Goal: Task Accomplishment & Management: Use online tool/utility

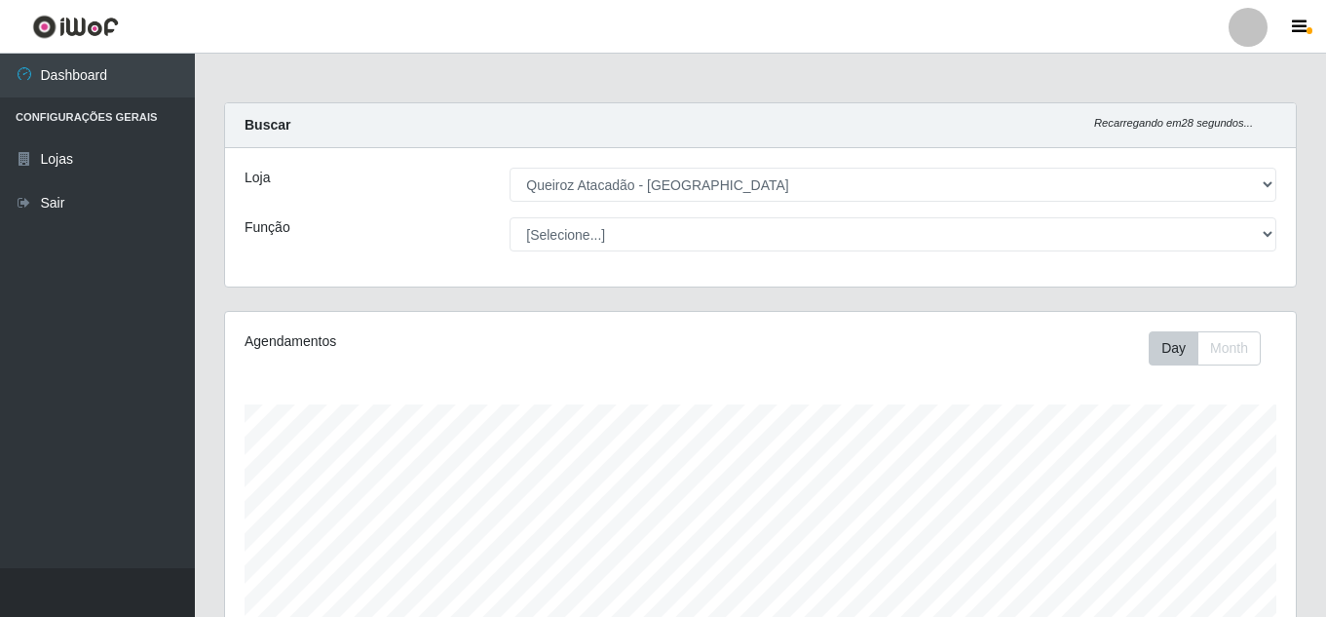
select select "225"
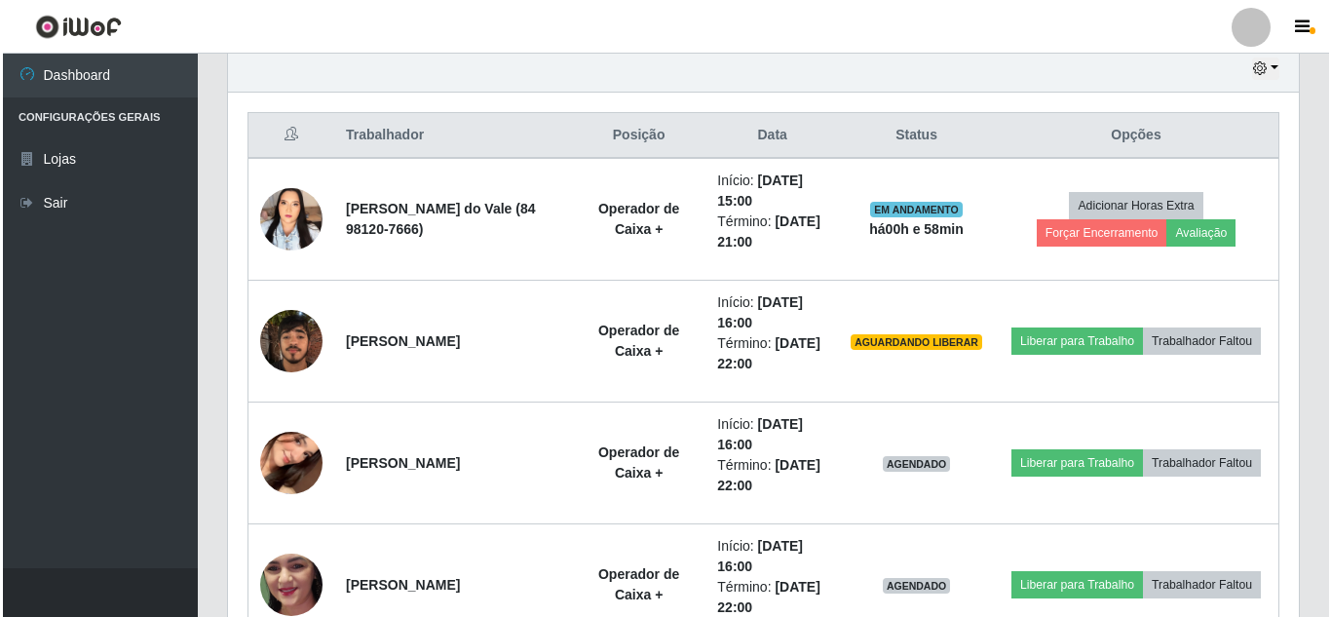
scroll to position [404, 1071]
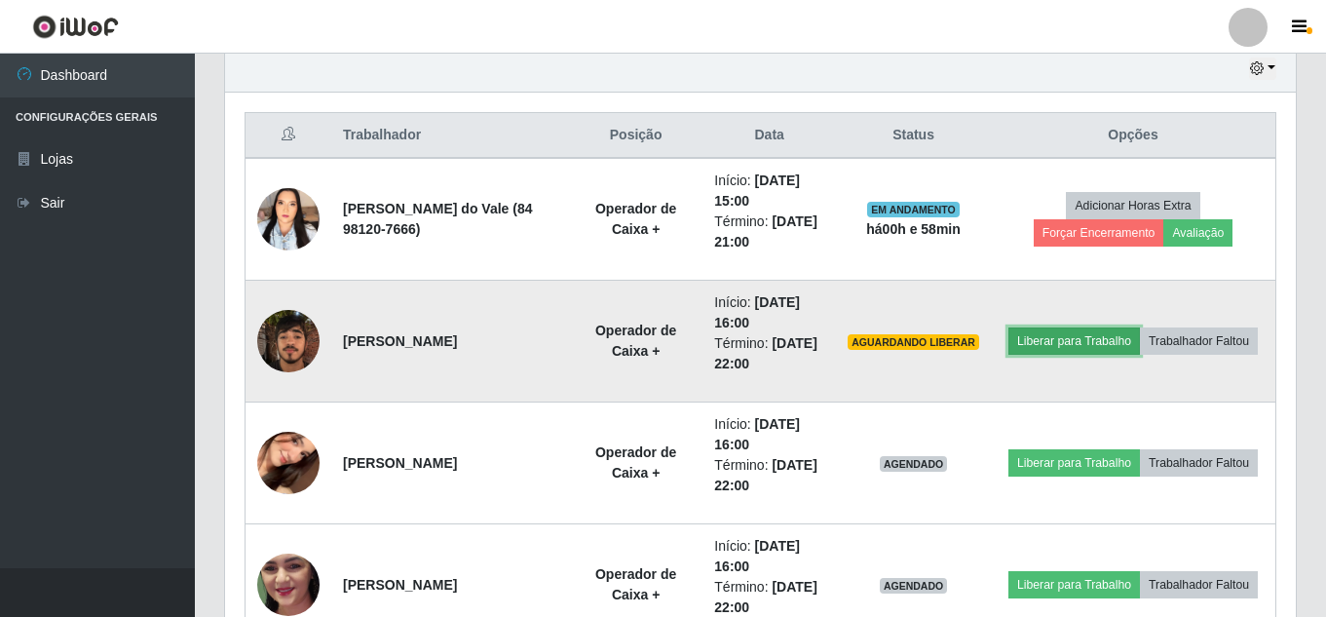
click at [1140, 327] on button "Liberar para Trabalho" at bounding box center [1075, 340] width 132 height 27
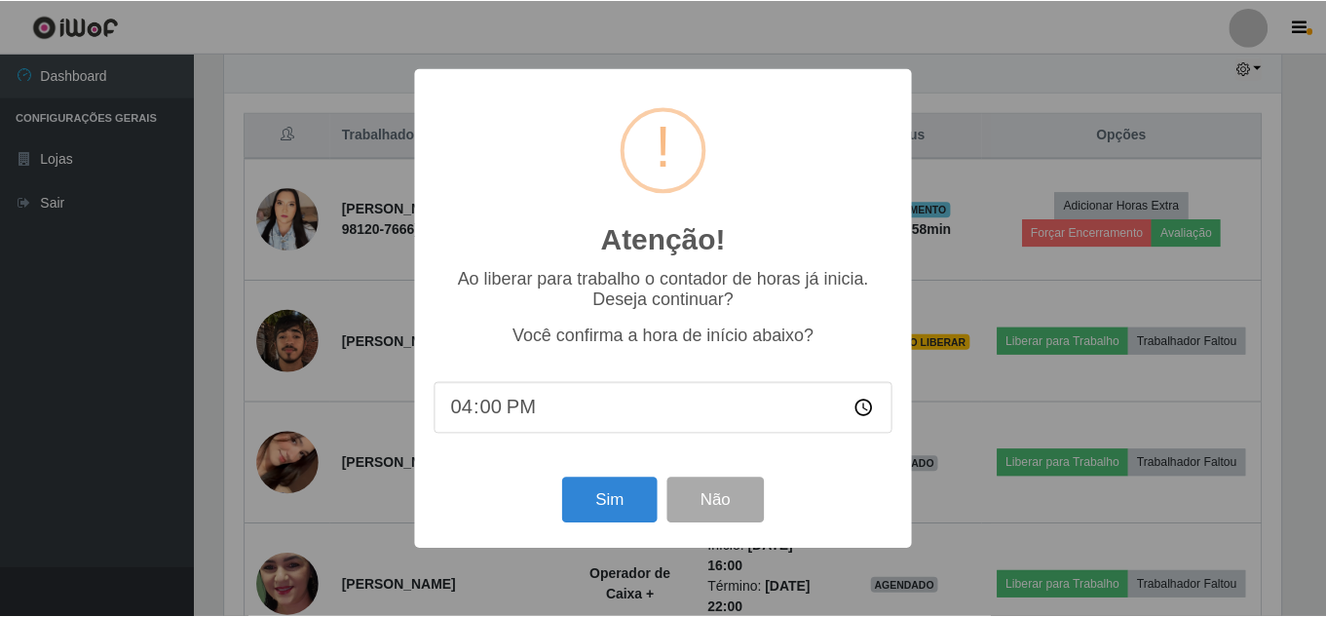
scroll to position [404, 1061]
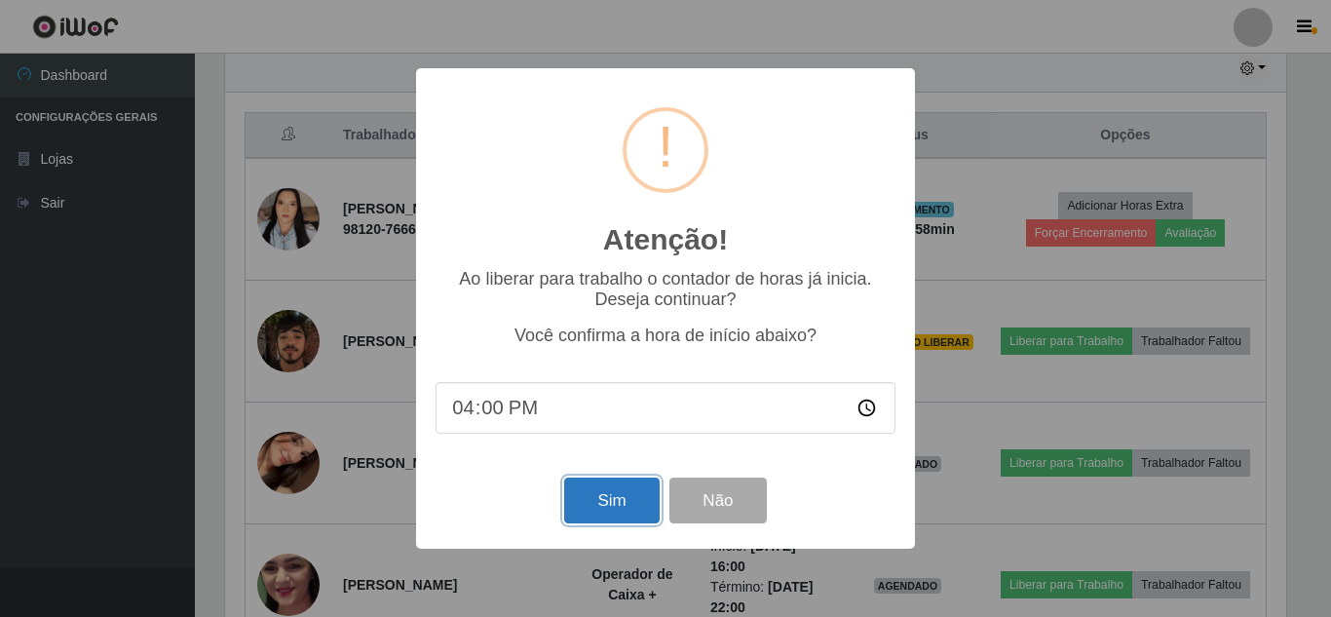
click at [639, 506] on button "Sim" at bounding box center [611, 500] width 95 height 46
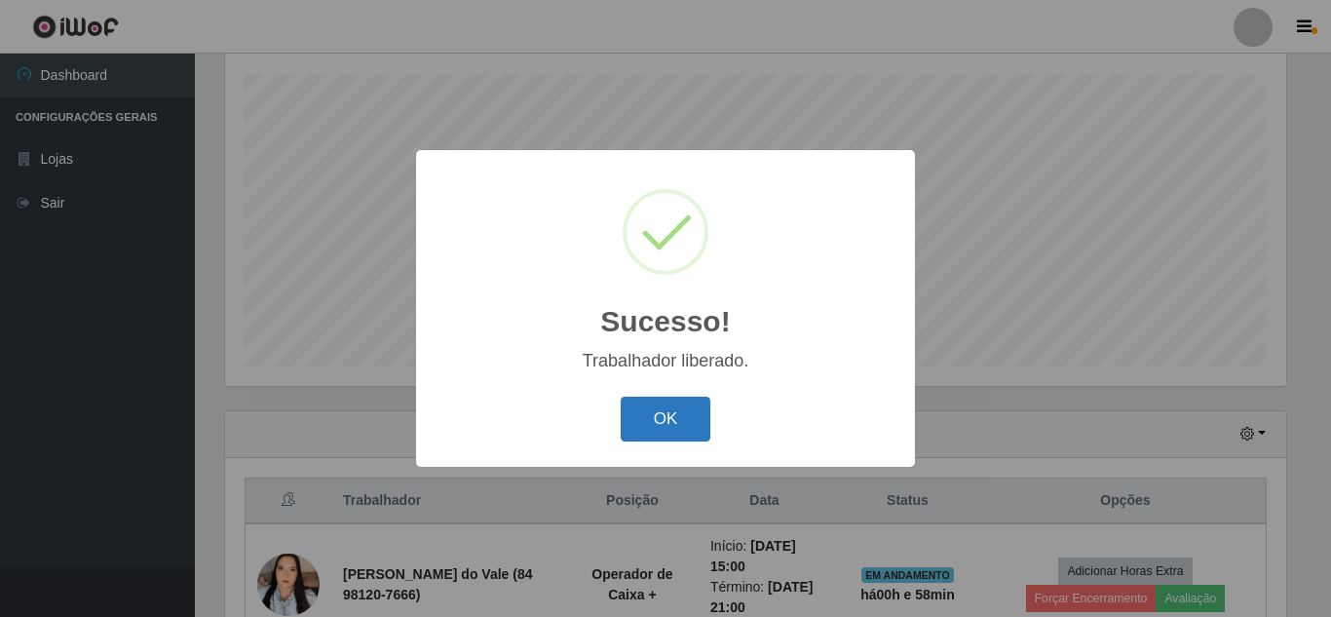
click at [643, 418] on button "OK" at bounding box center [666, 420] width 91 height 46
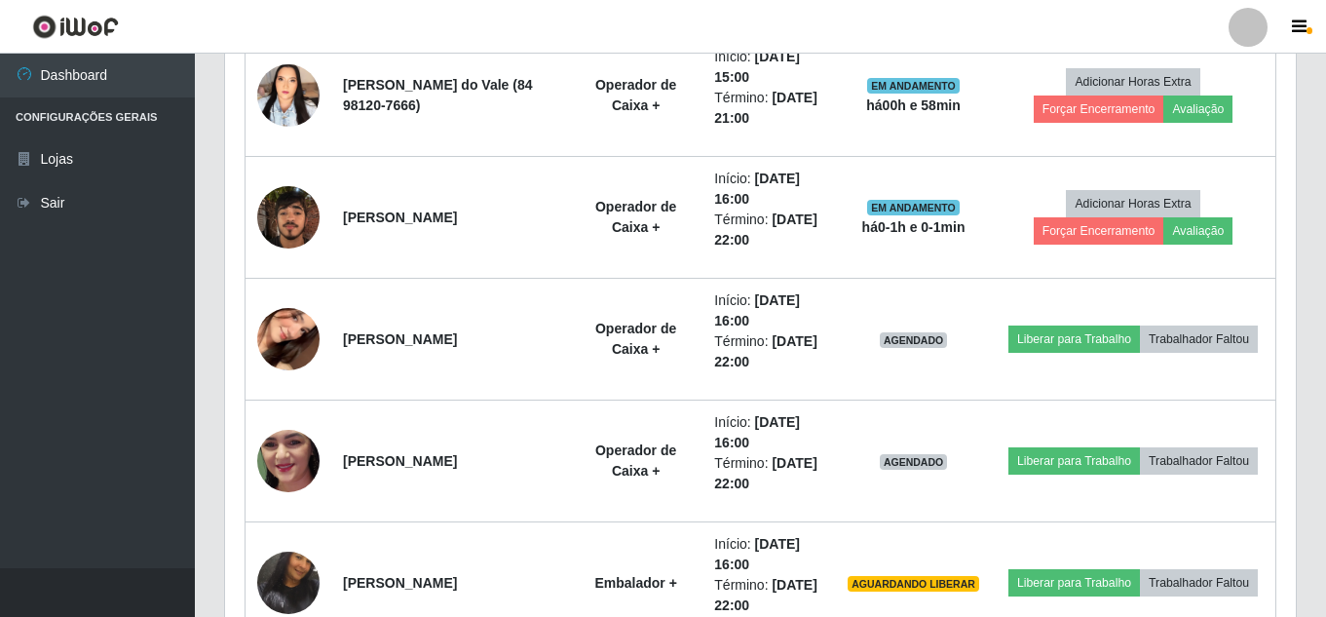
scroll to position [842, 0]
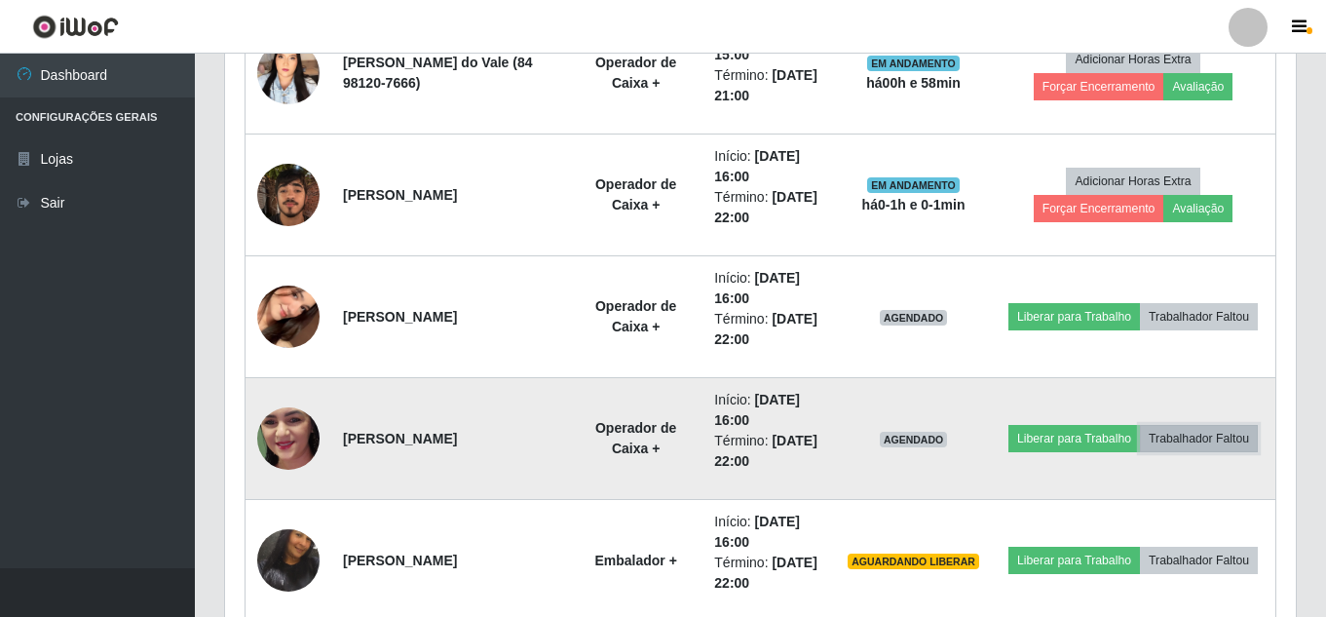
click at [1187, 439] on button "Trabalhador Faltou" at bounding box center [1199, 438] width 118 height 27
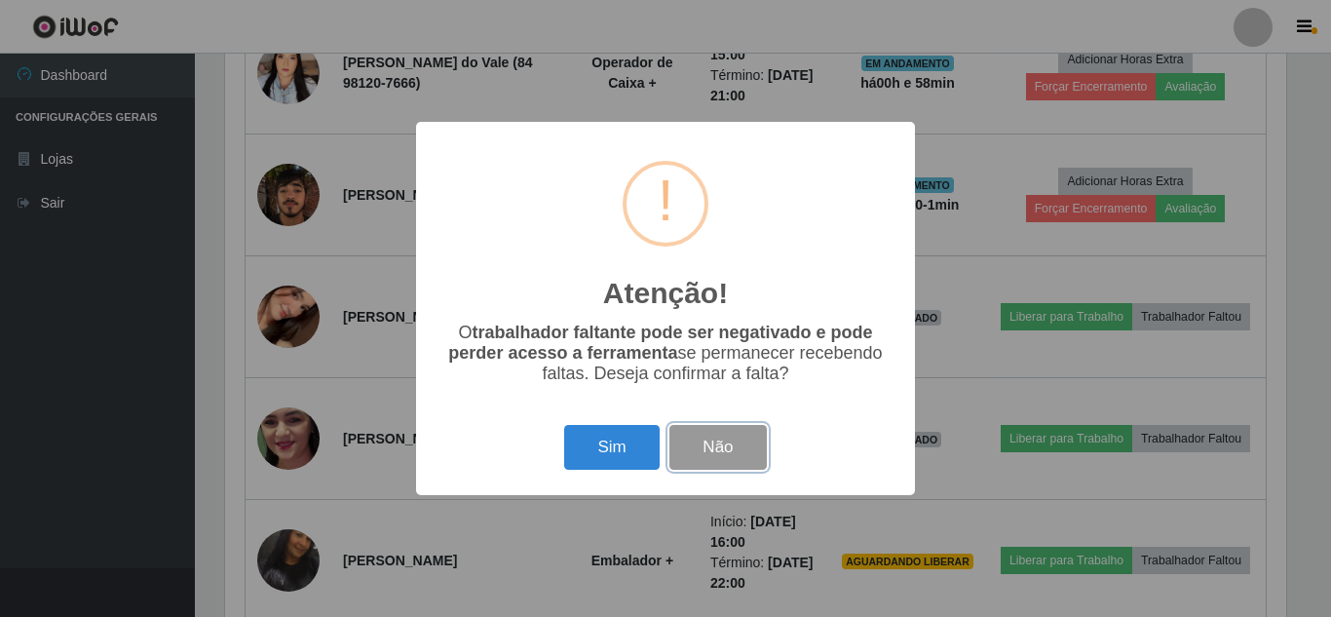
click at [743, 443] on button "Não" at bounding box center [717, 448] width 96 height 46
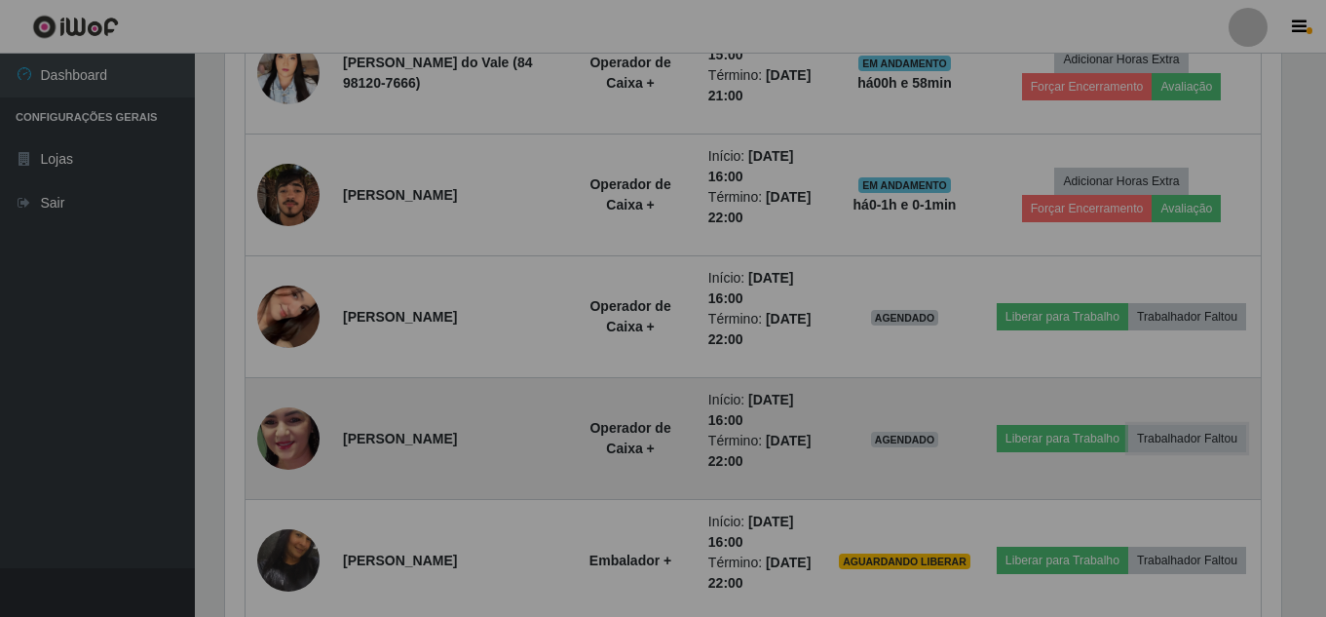
scroll to position [404, 1071]
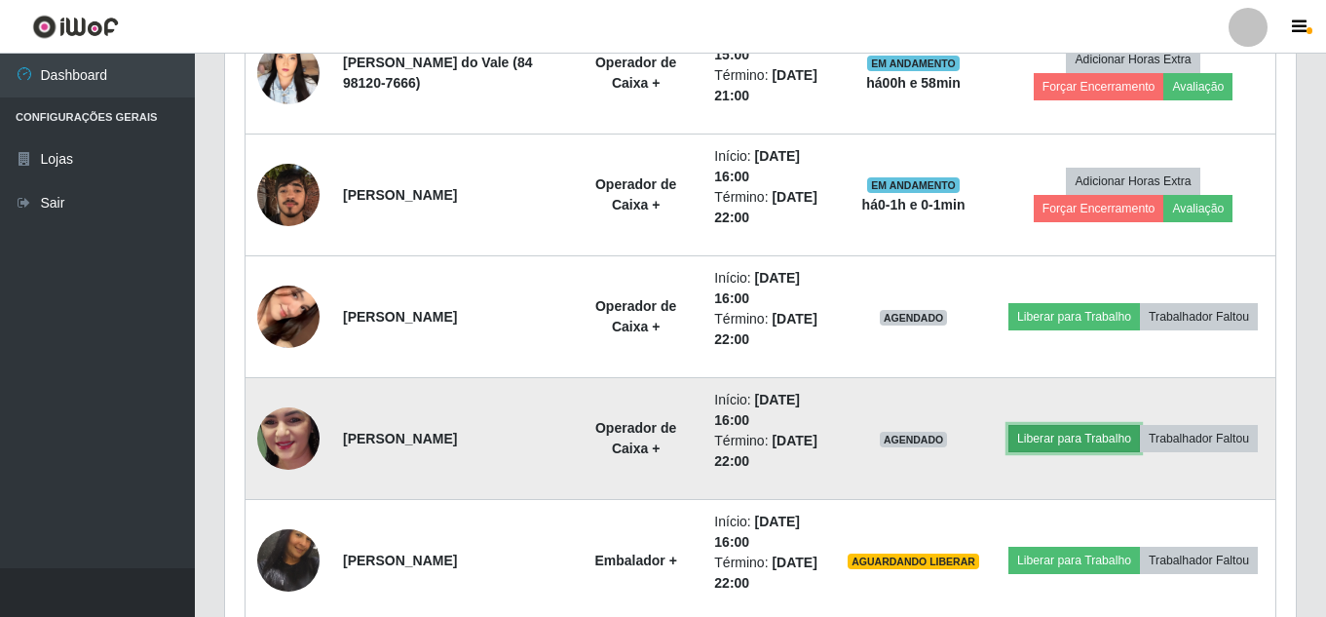
click at [1140, 425] on button "Liberar para Trabalho" at bounding box center [1075, 438] width 132 height 27
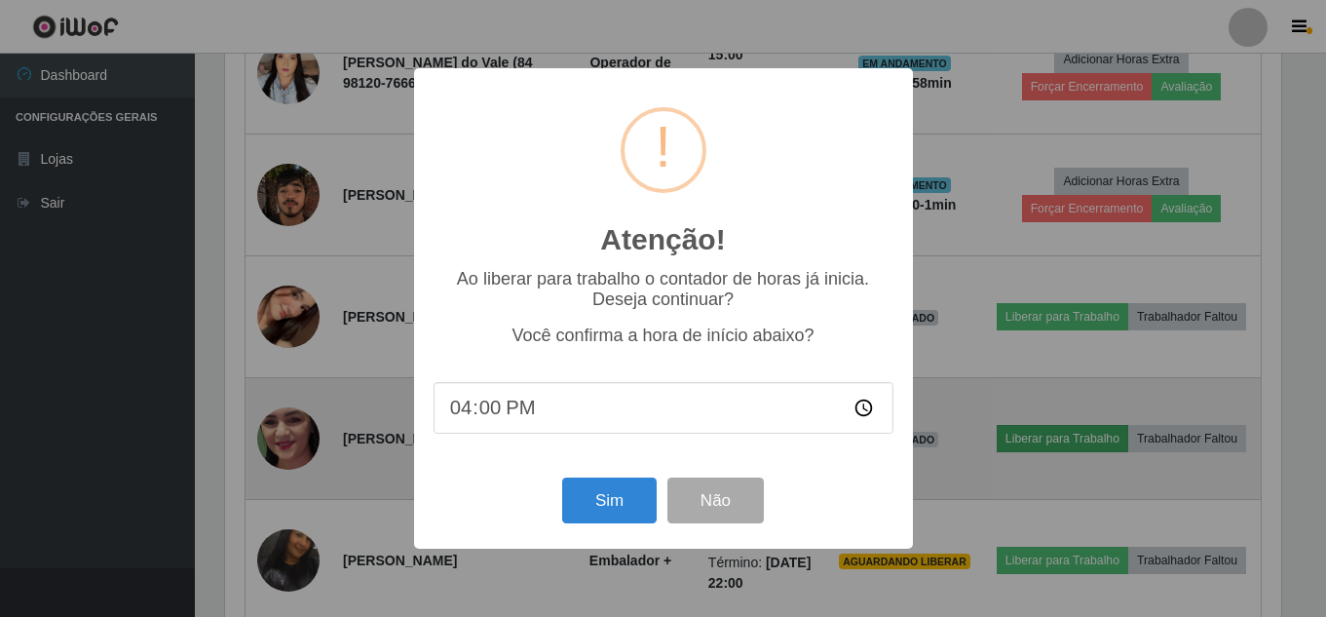
scroll to position [404, 1061]
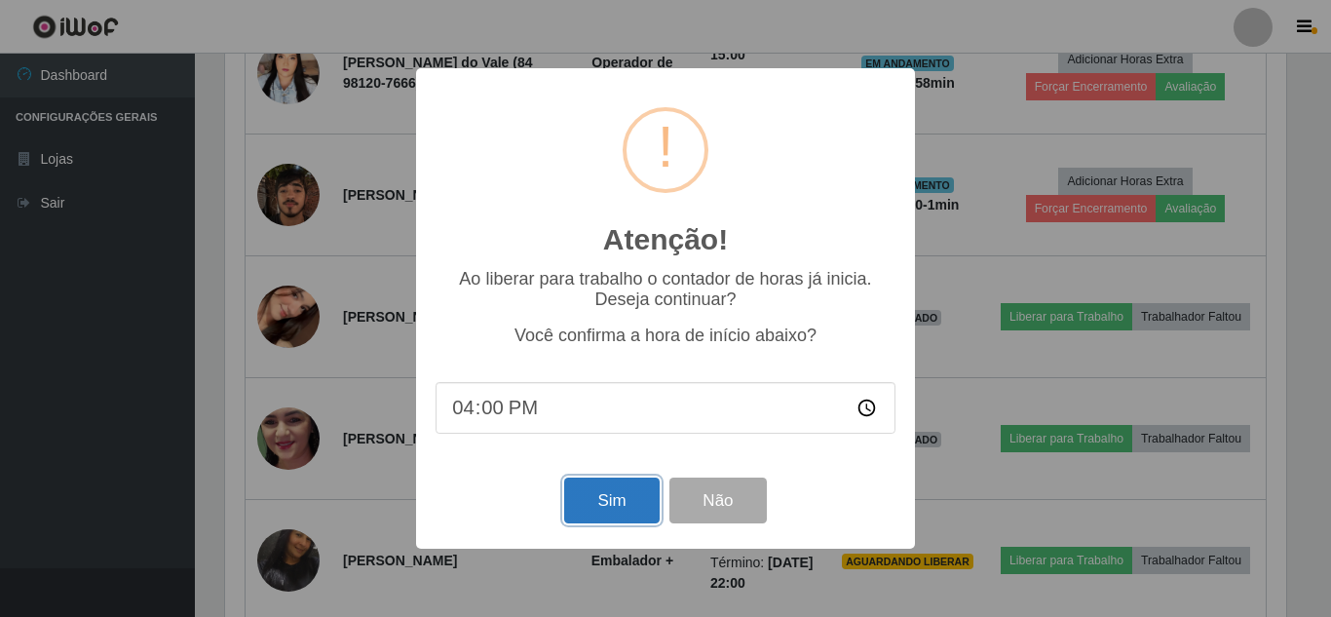
click at [636, 504] on button "Sim" at bounding box center [611, 500] width 95 height 46
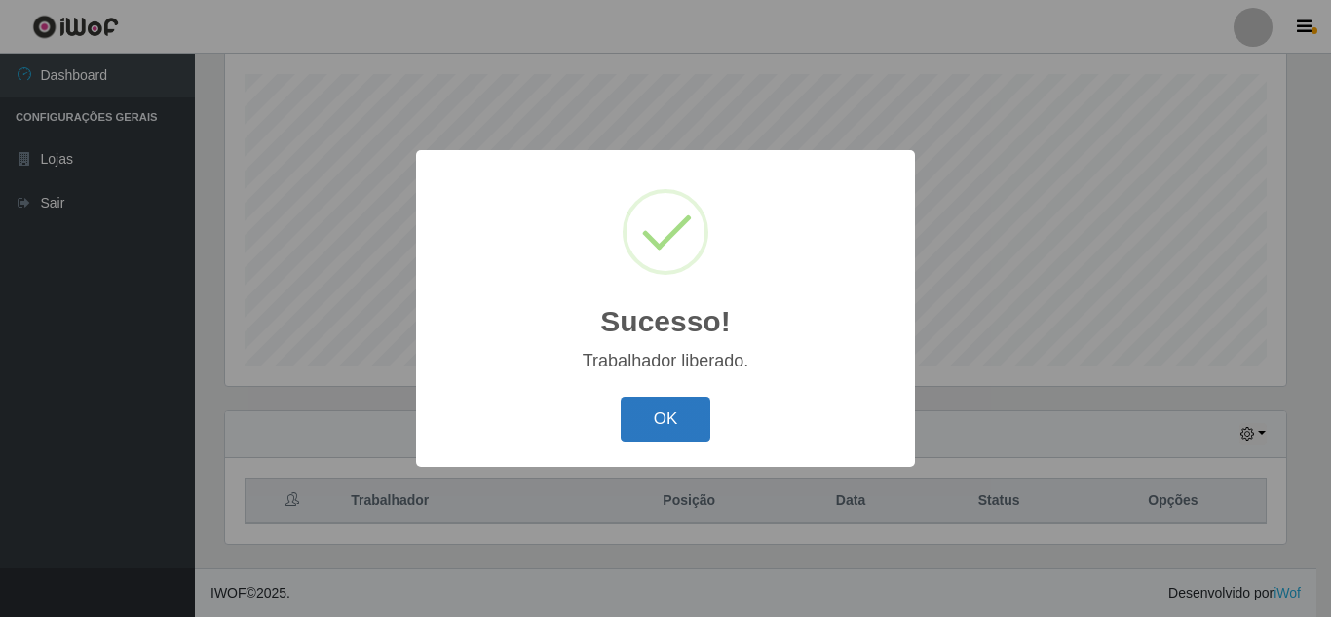
click at [680, 420] on button "OK" at bounding box center [666, 420] width 91 height 46
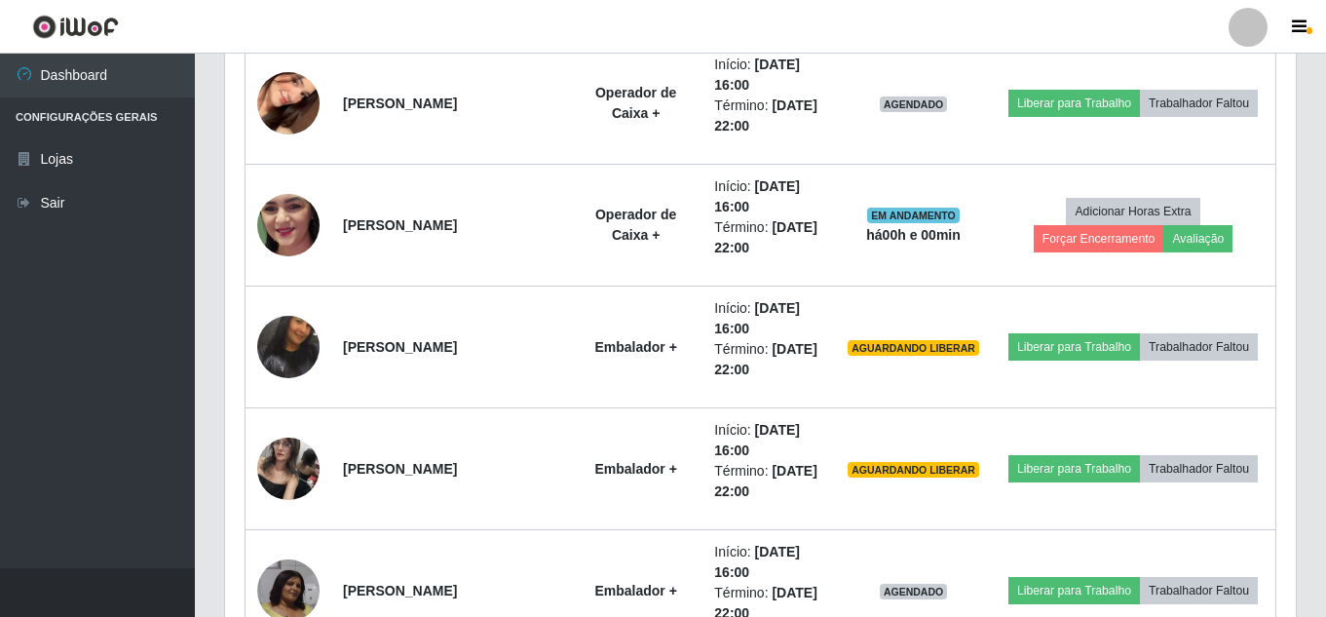
scroll to position [1183, 0]
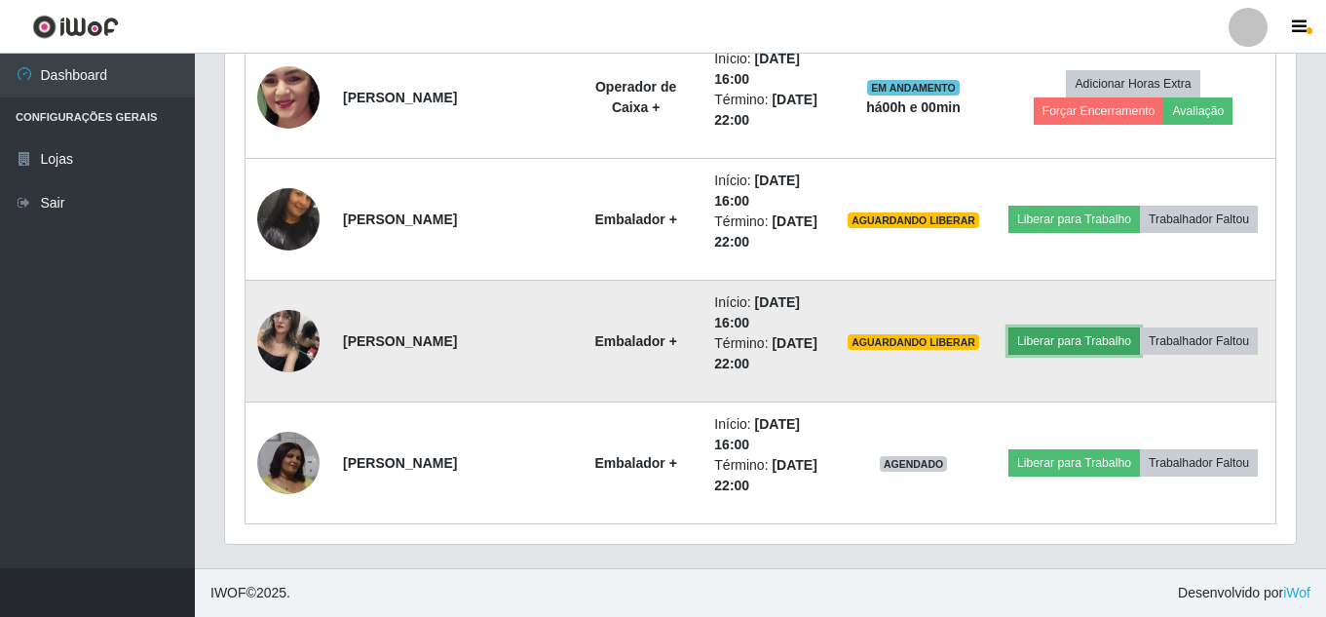
click at [1140, 327] on button "Liberar para Trabalho" at bounding box center [1075, 340] width 132 height 27
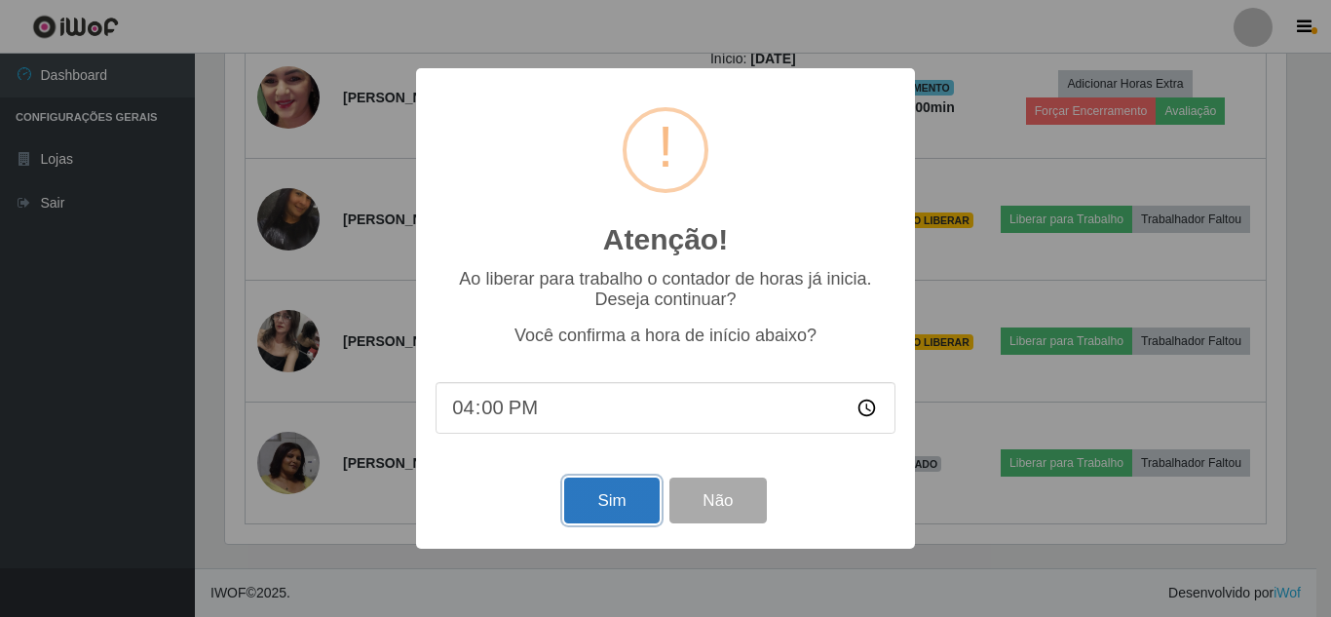
click at [634, 487] on button "Sim" at bounding box center [611, 500] width 95 height 46
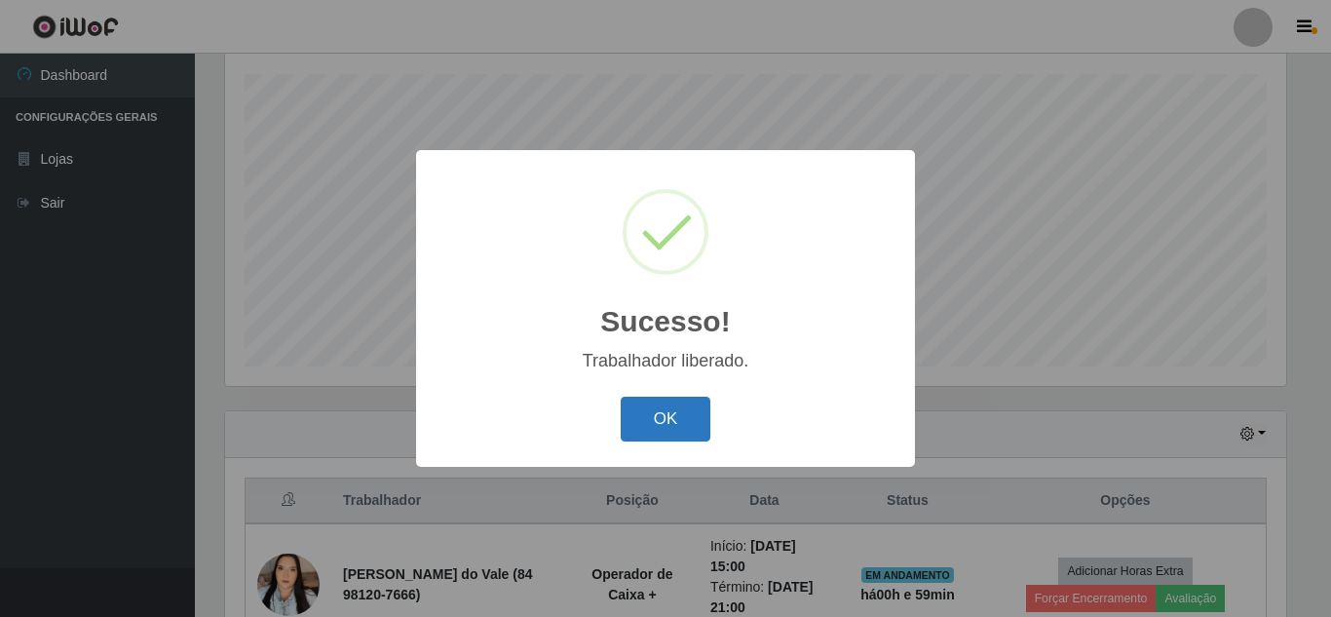
click at [675, 416] on button "OK" at bounding box center [666, 420] width 91 height 46
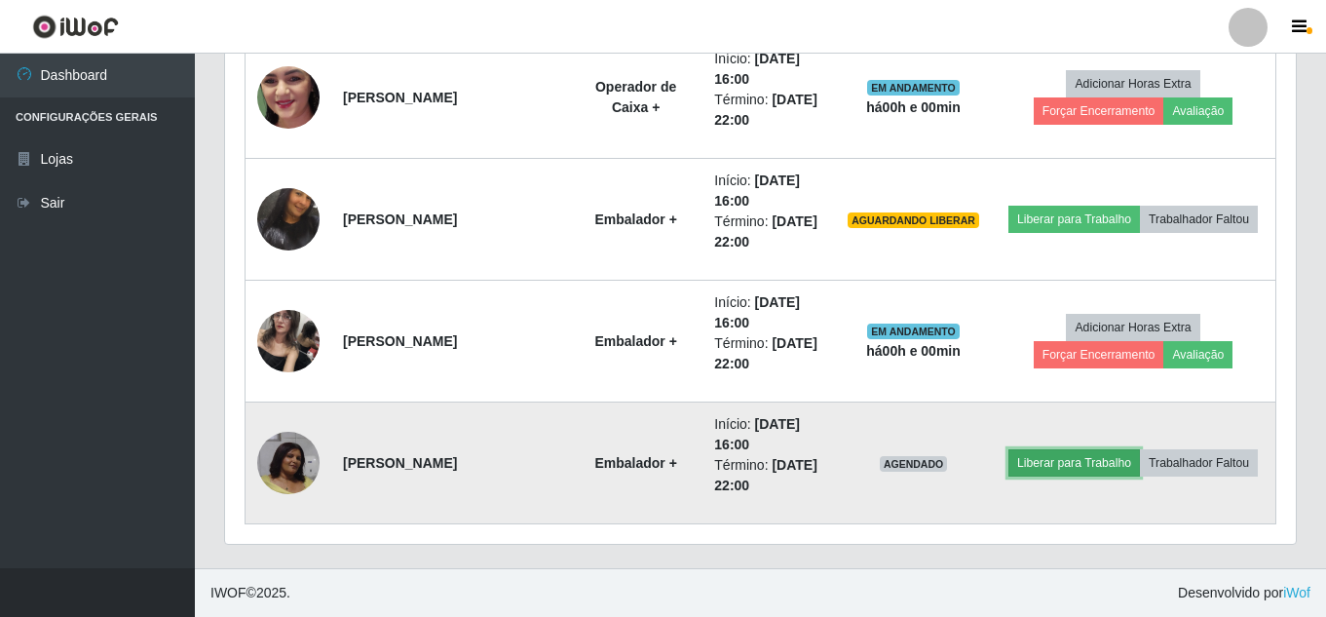
click at [1140, 450] on button "Liberar para Trabalho" at bounding box center [1075, 462] width 132 height 27
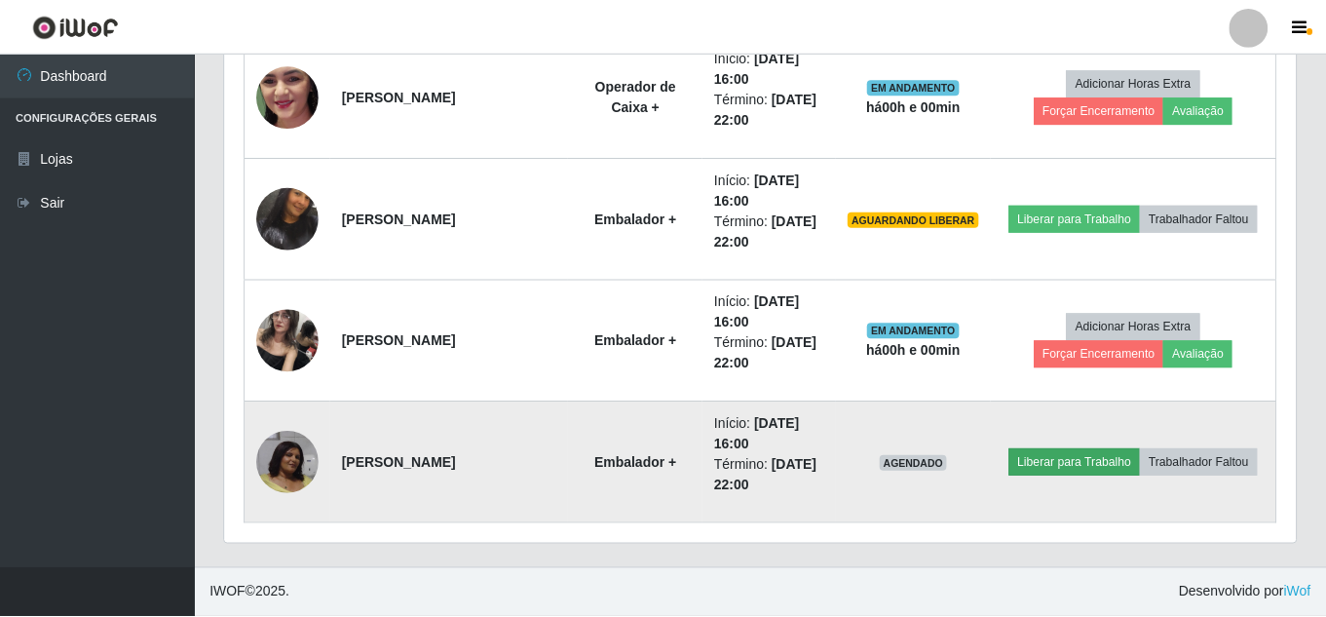
scroll to position [404, 1061]
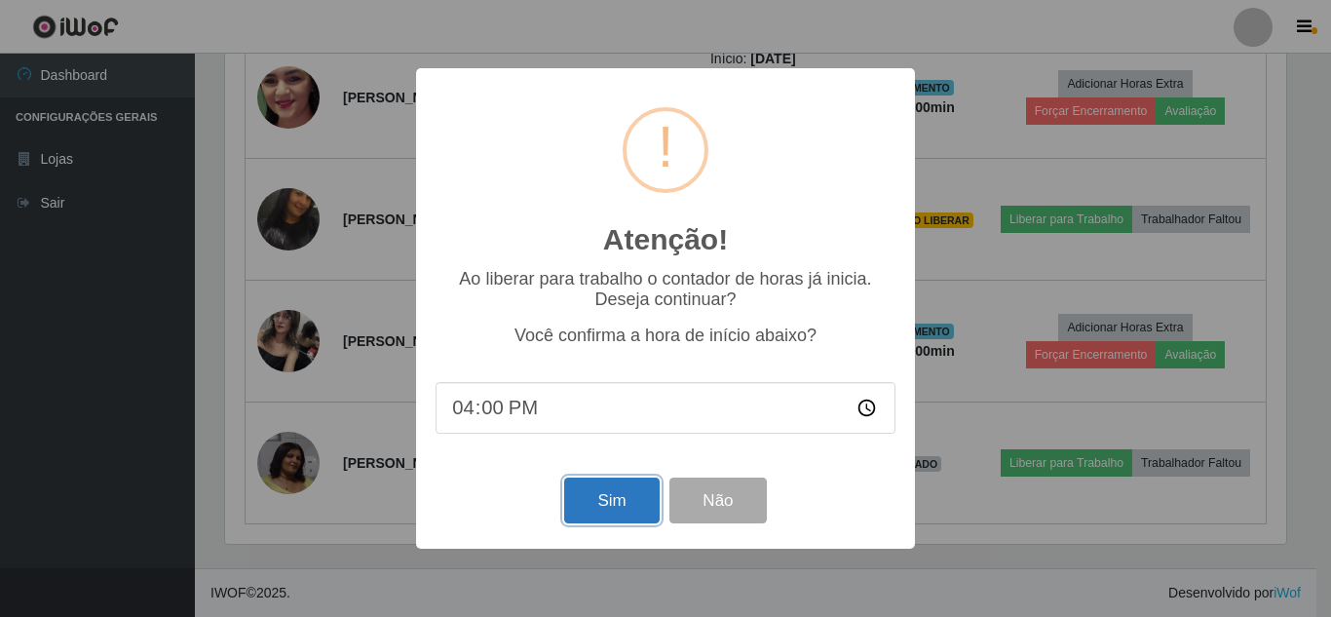
click at [612, 501] on button "Sim" at bounding box center [611, 500] width 95 height 46
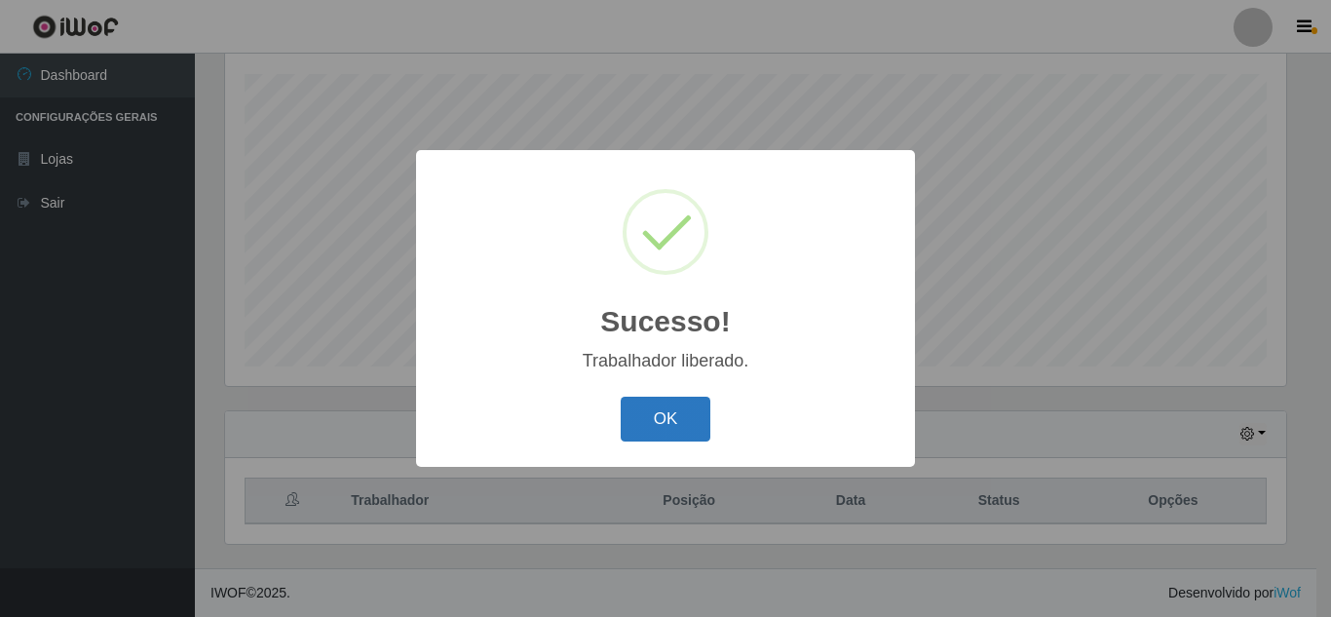
click at [669, 418] on button "OK" at bounding box center [666, 420] width 91 height 46
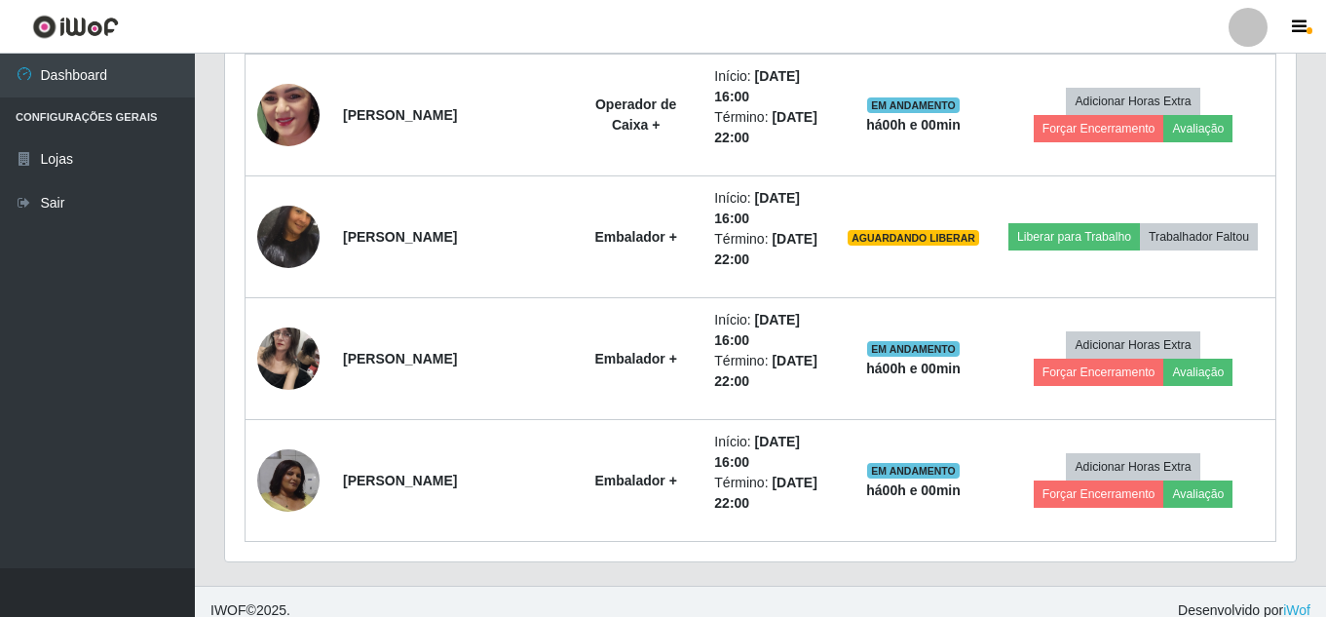
scroll to position [1166, 0]
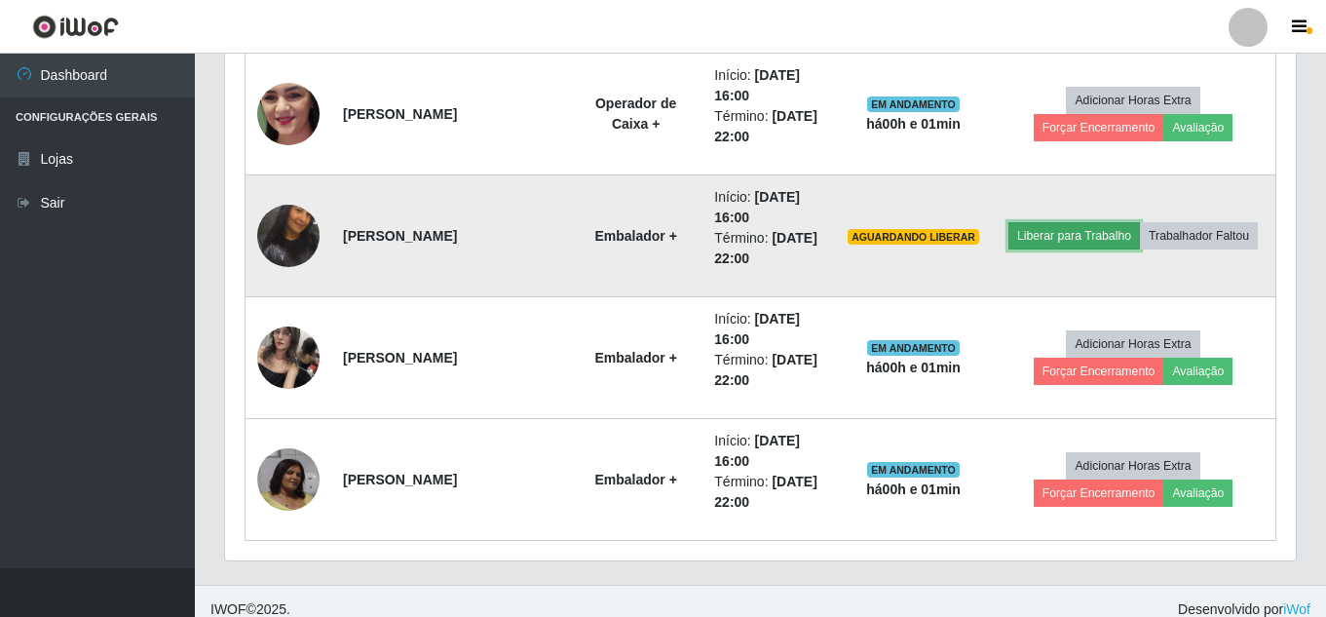
click at [1120, 222] on button "Liberar para Trabalho" at bounding box center [1075, 235] width 132 height 27
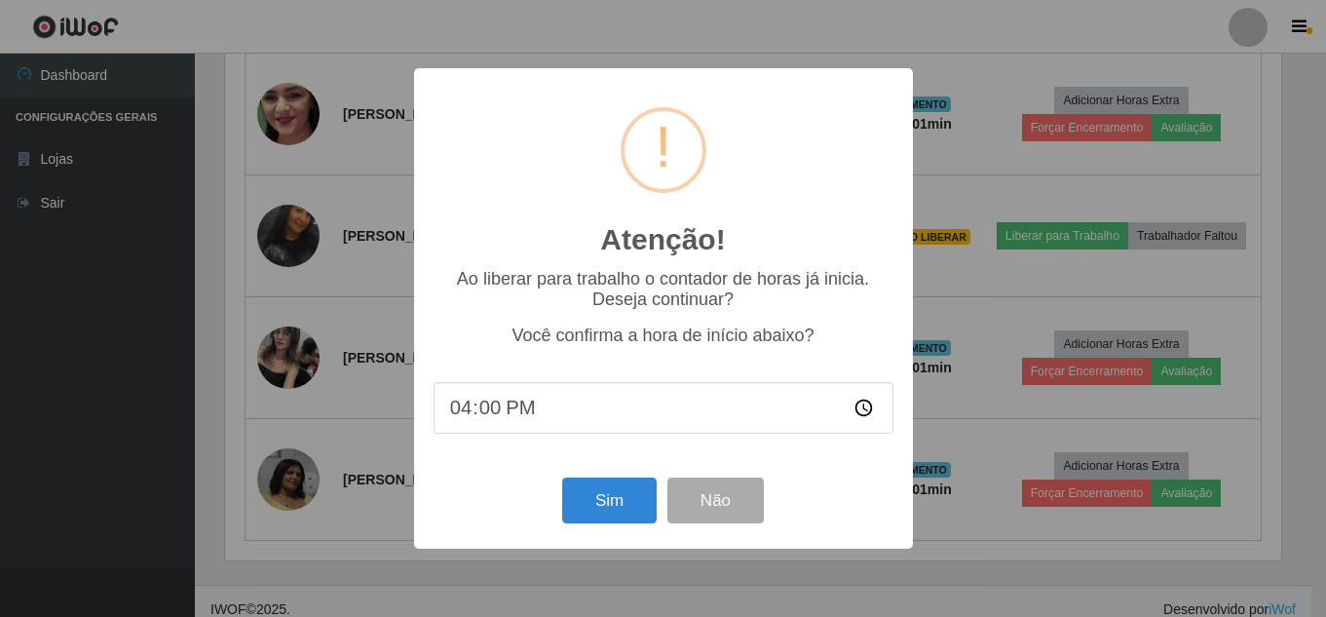
scroll to position [404, 1061]
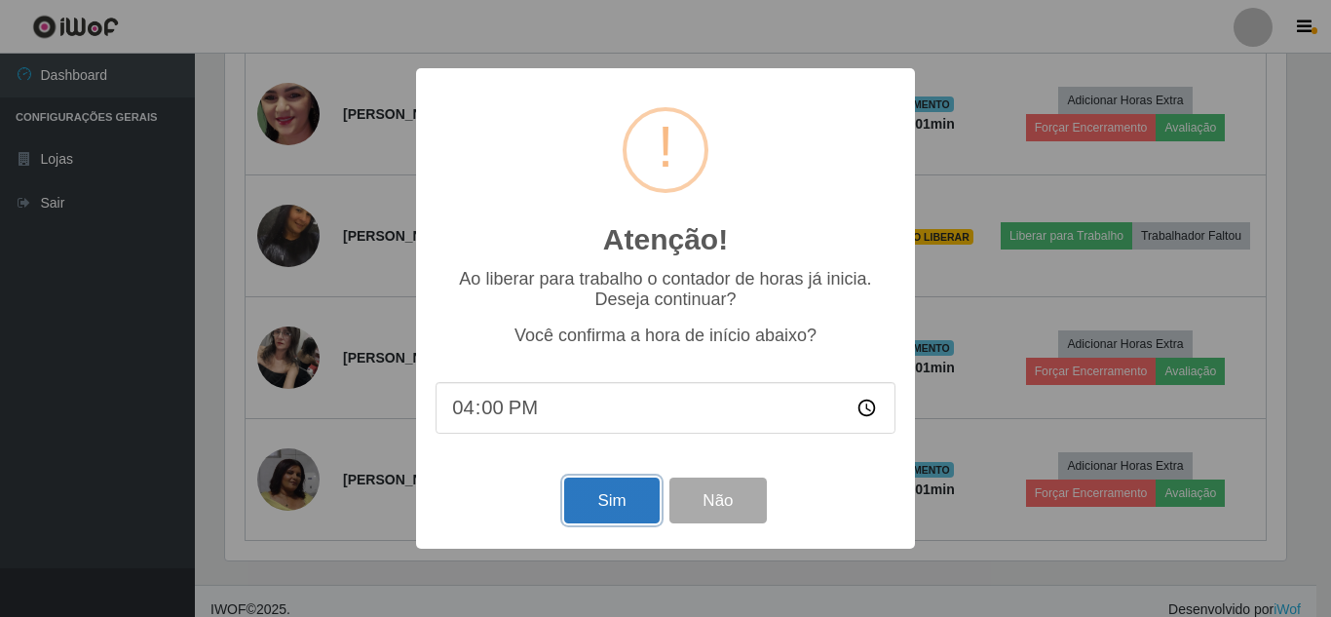
click at [597, 504] on button "Sim" at bounding box center [611, 500] width 95 height 46
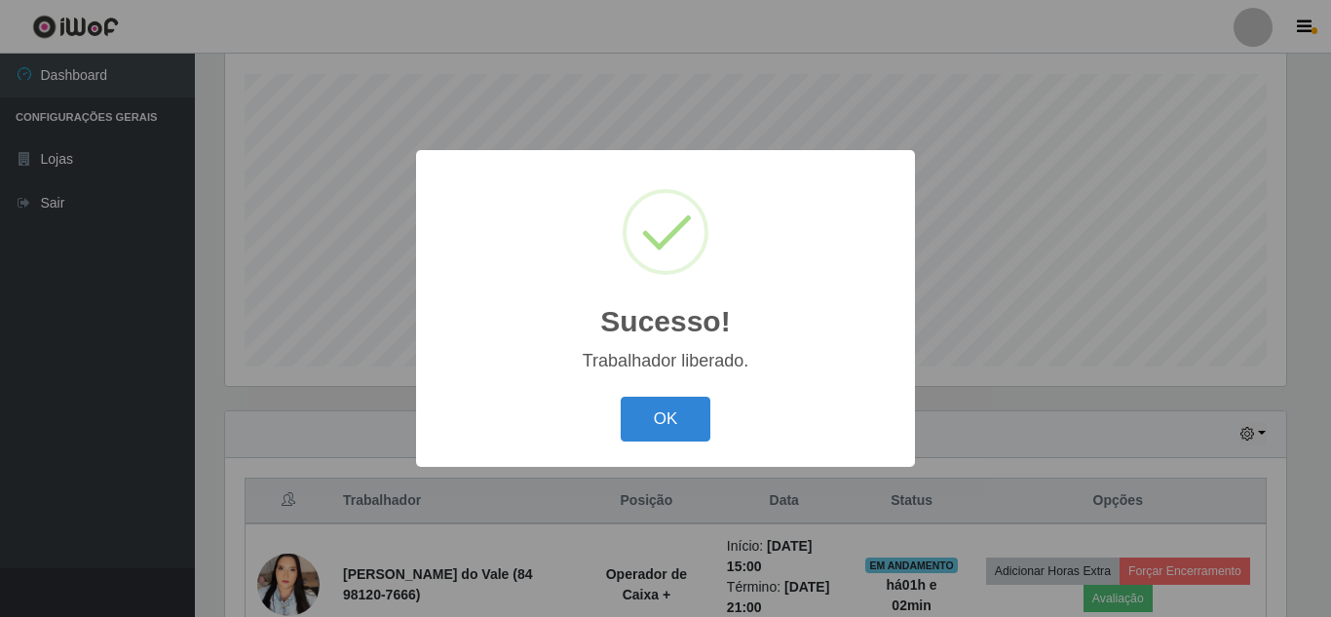
click at [621, 397] on button "OK" at bounding box center [666, 420] width 91 height 46
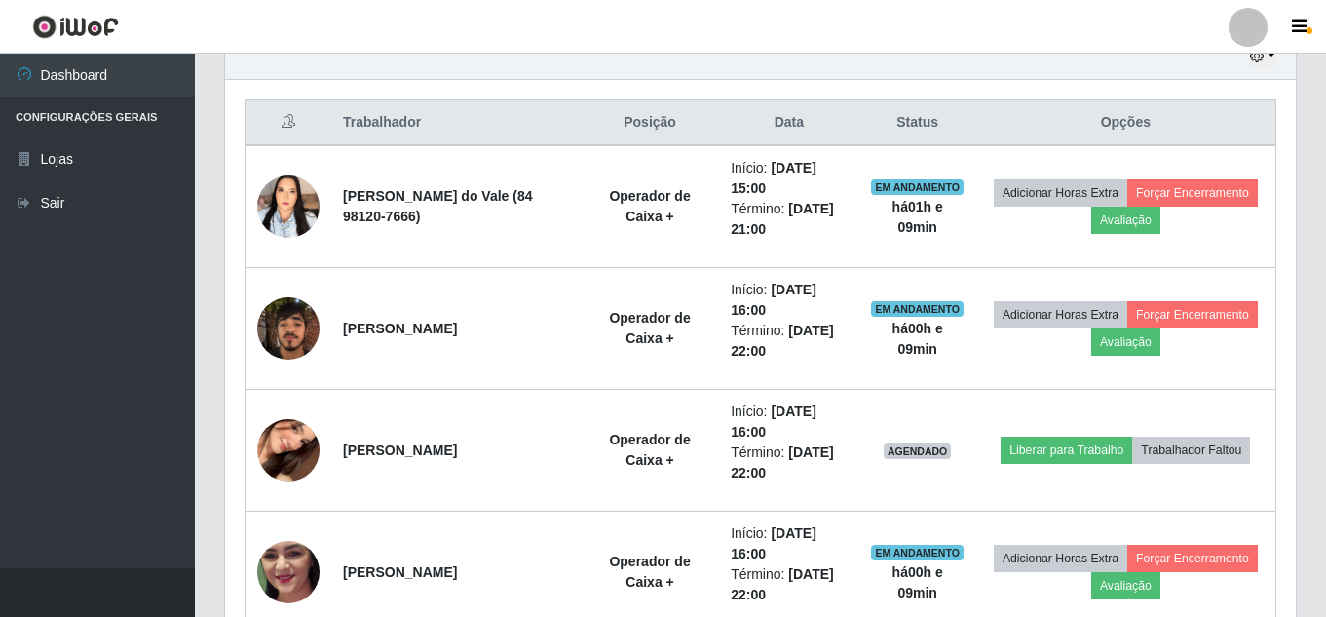
scroll to position [697, 0]
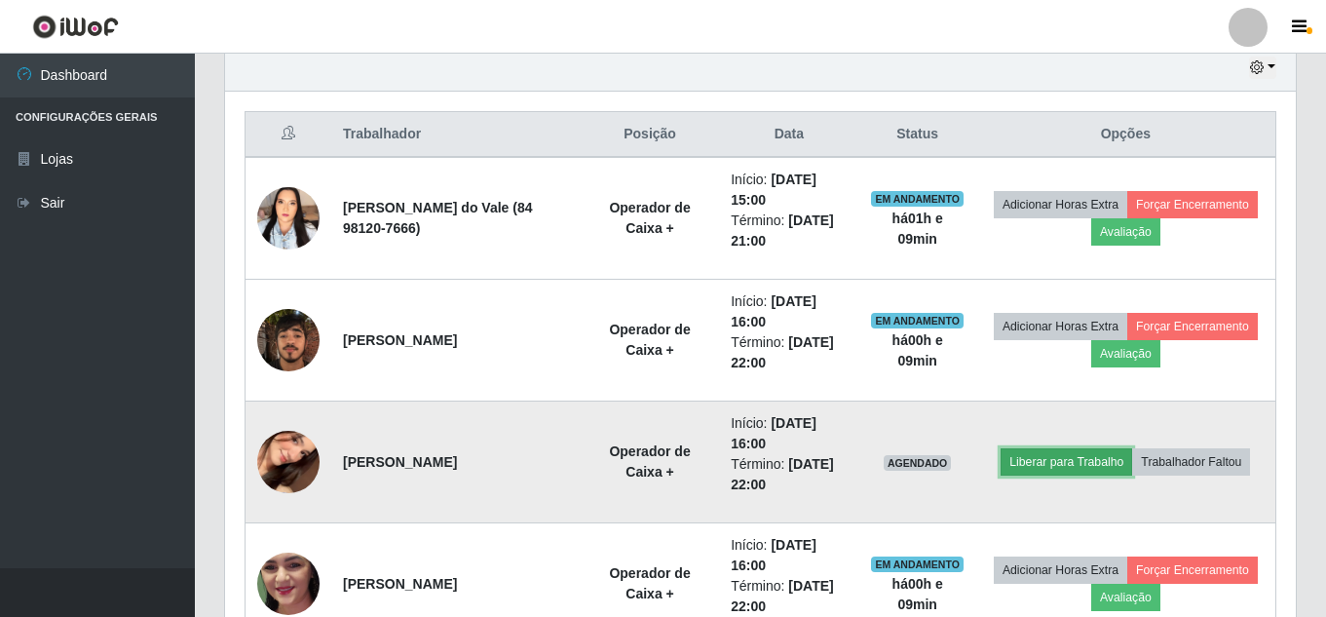
click at [1132, 448] on button "Liberar para Trabalho" at bounding box center [1067, 461] width 132 height 27
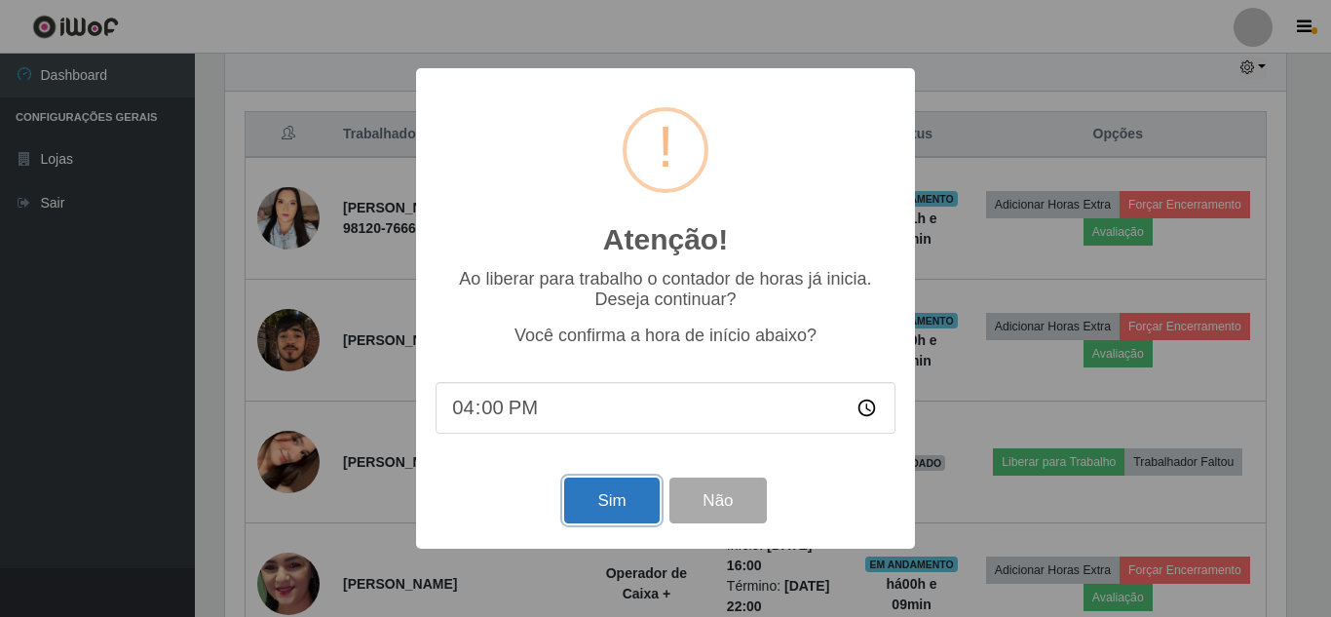
click at [617, 487] on button "Sim" at bounding box center [611, 500] width 95 height 46
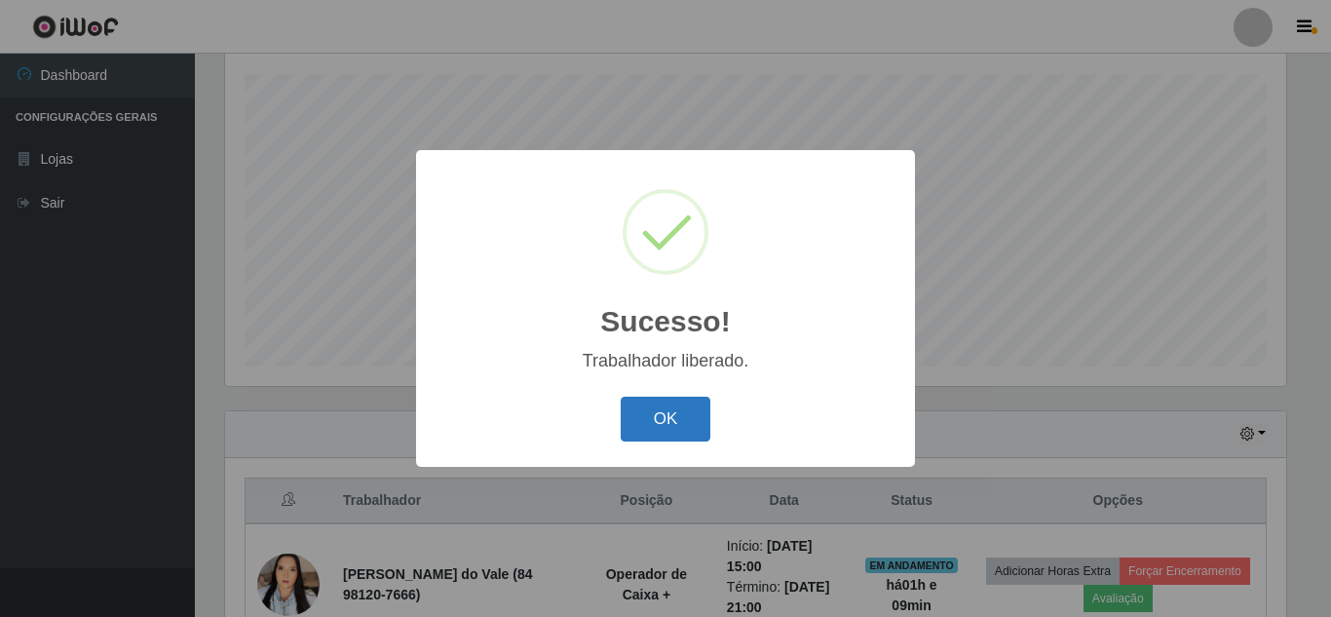
click at [637, 430] on button "OK" at bounding box center [666, 420] width 91 height 46
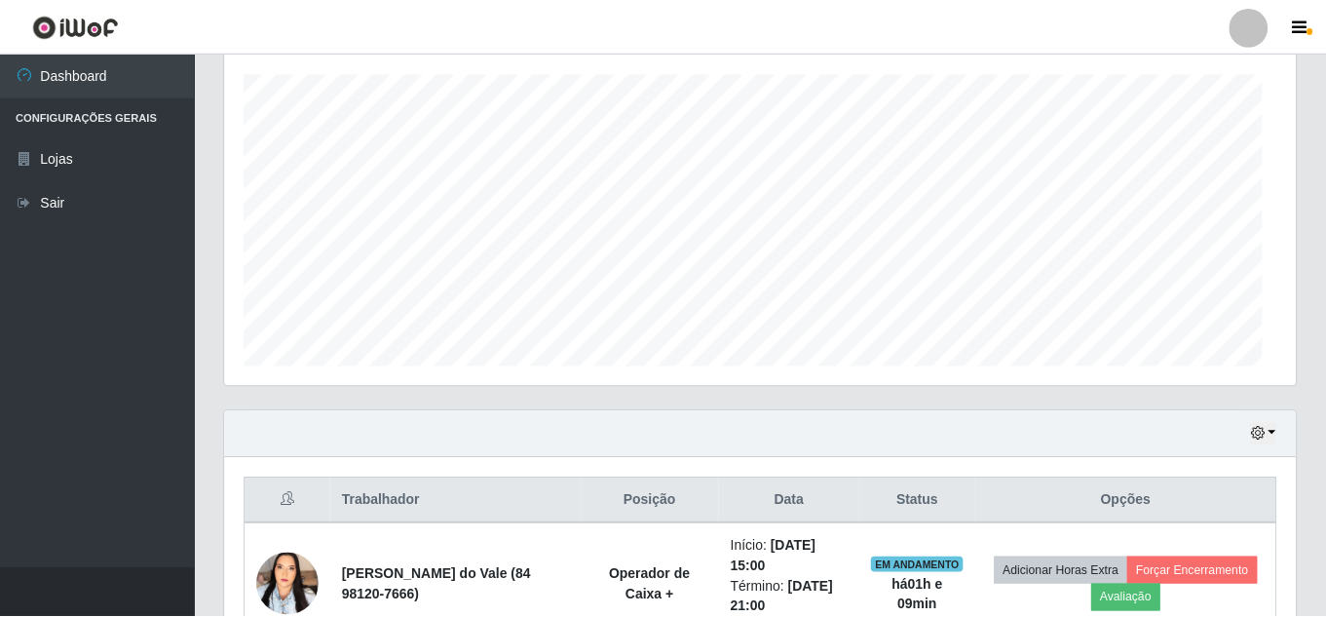
scroll to position [404, 1071]
